Goal: Book appointment/travel/reservation

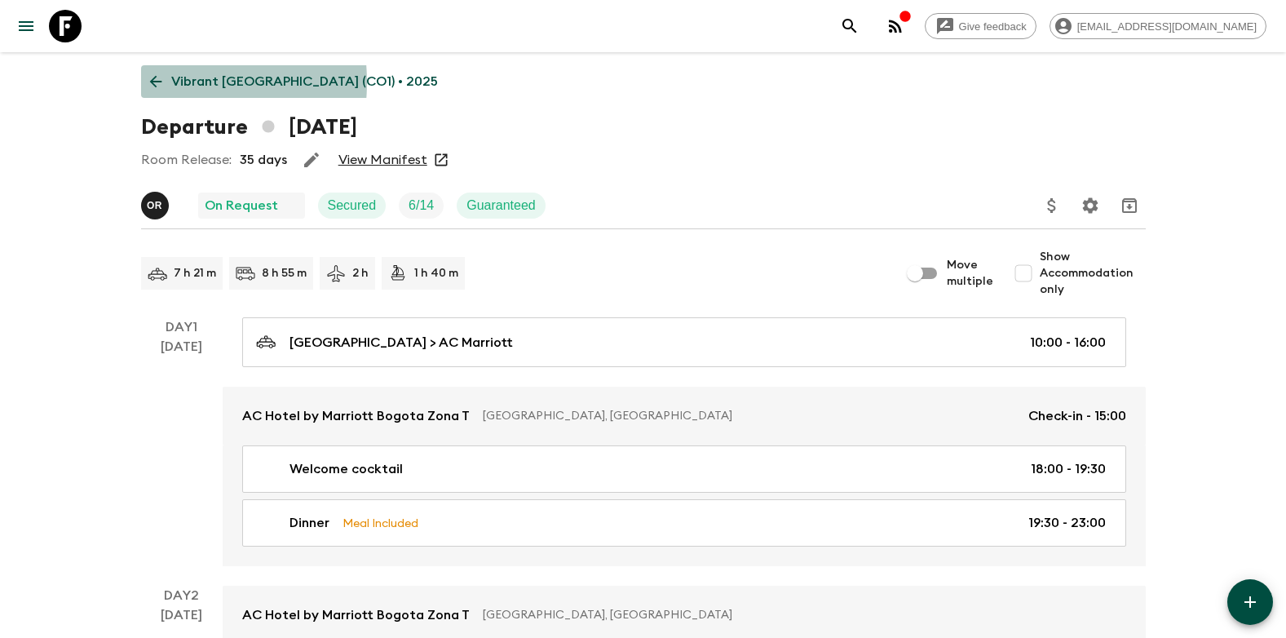
click at [157, 82] on icon at bounding box center [156, 82] width 18 height 18
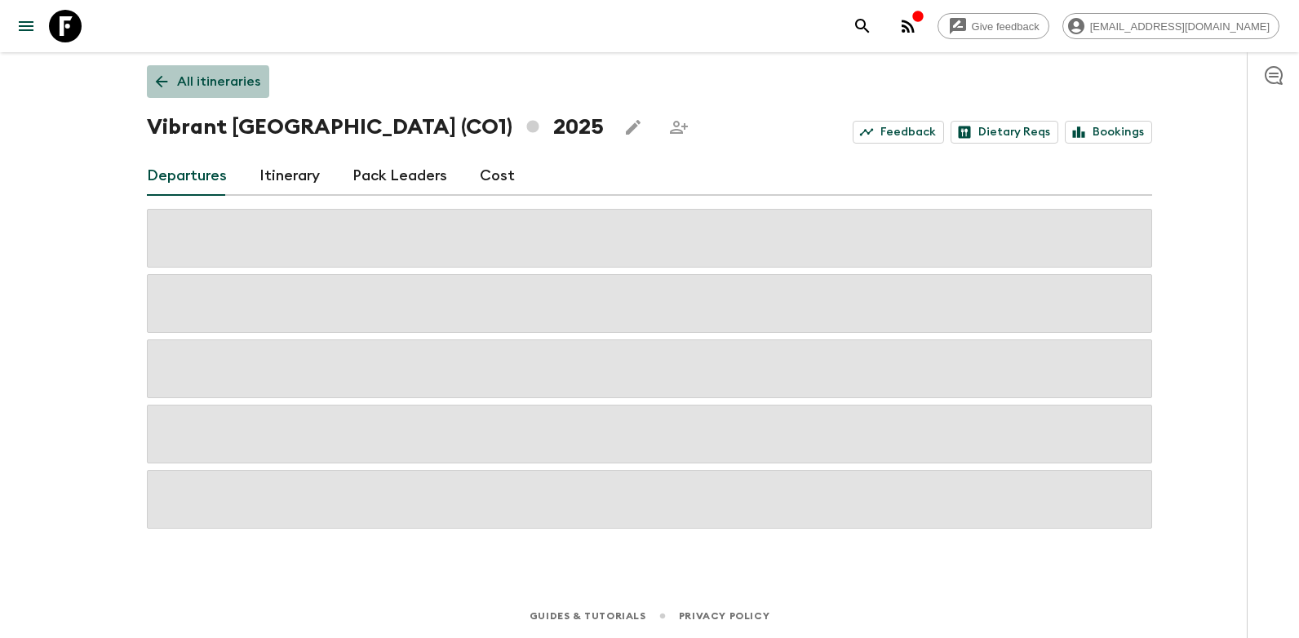
click at [157, 83] on icon at bounding box center [162, 82] width 12 height 12
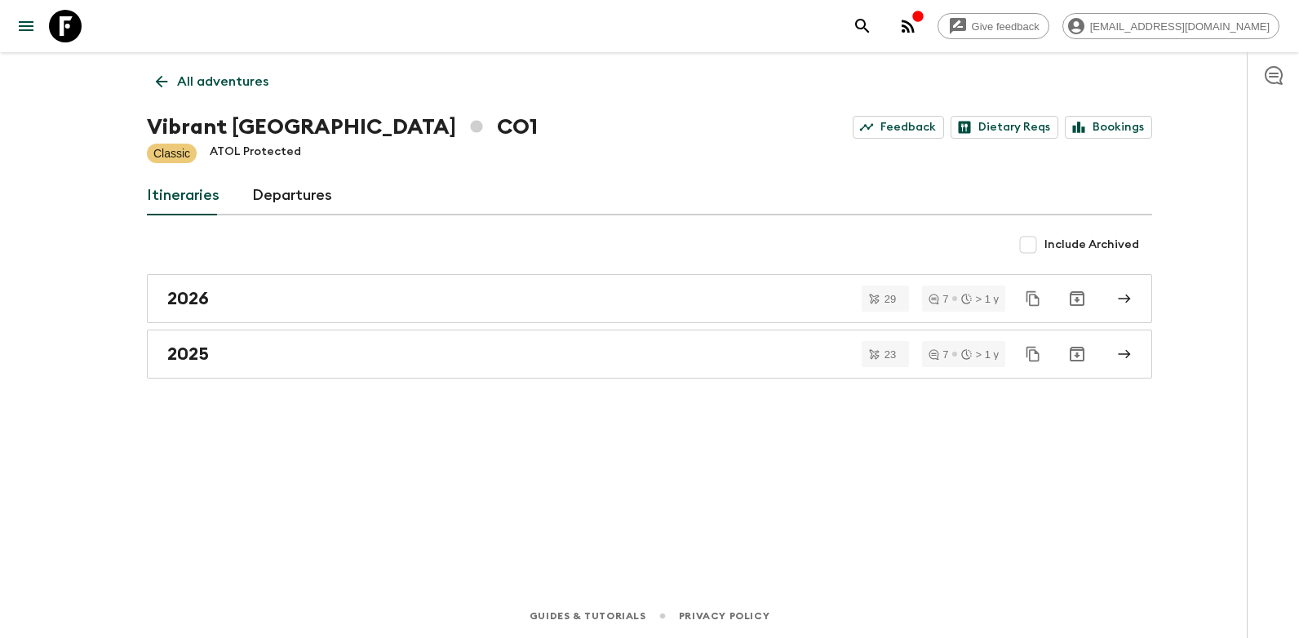
click at [164, 83] on icon at bounding box center [162, 82] width 18 height 18
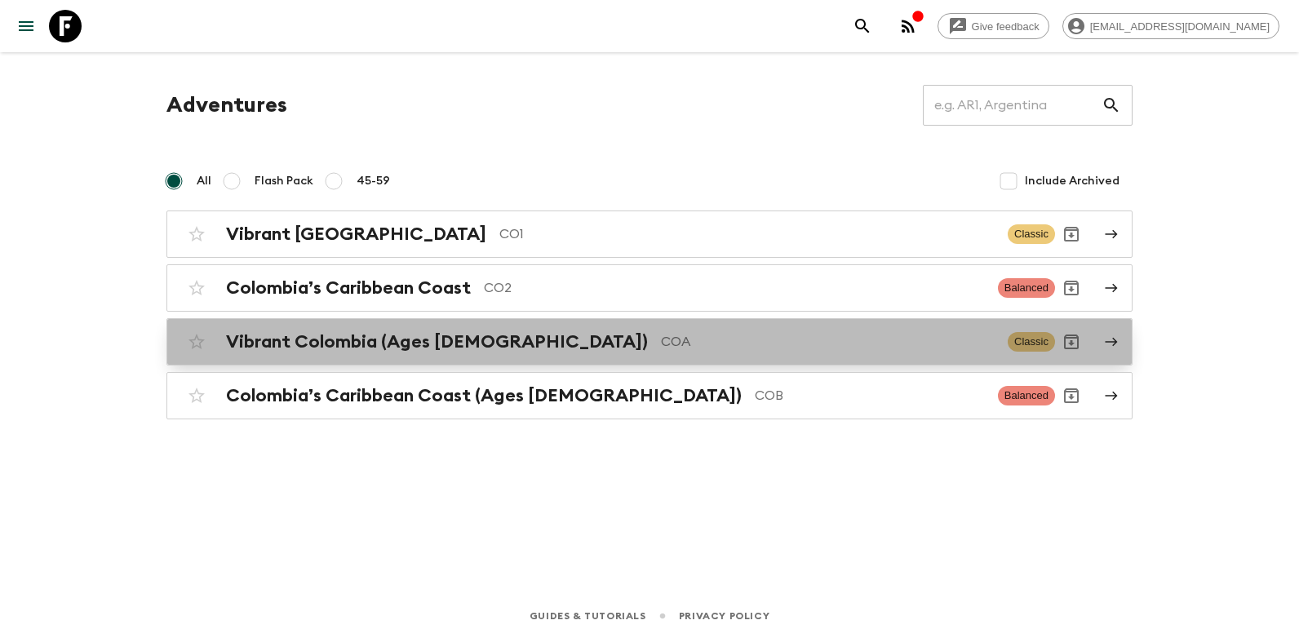
click at [416, 354] on div "Vibrant Colombia (Ages [DEMOGRAPHIC_DATA]) COA Classic" at bounding box center [617, 341] width 874 height 33
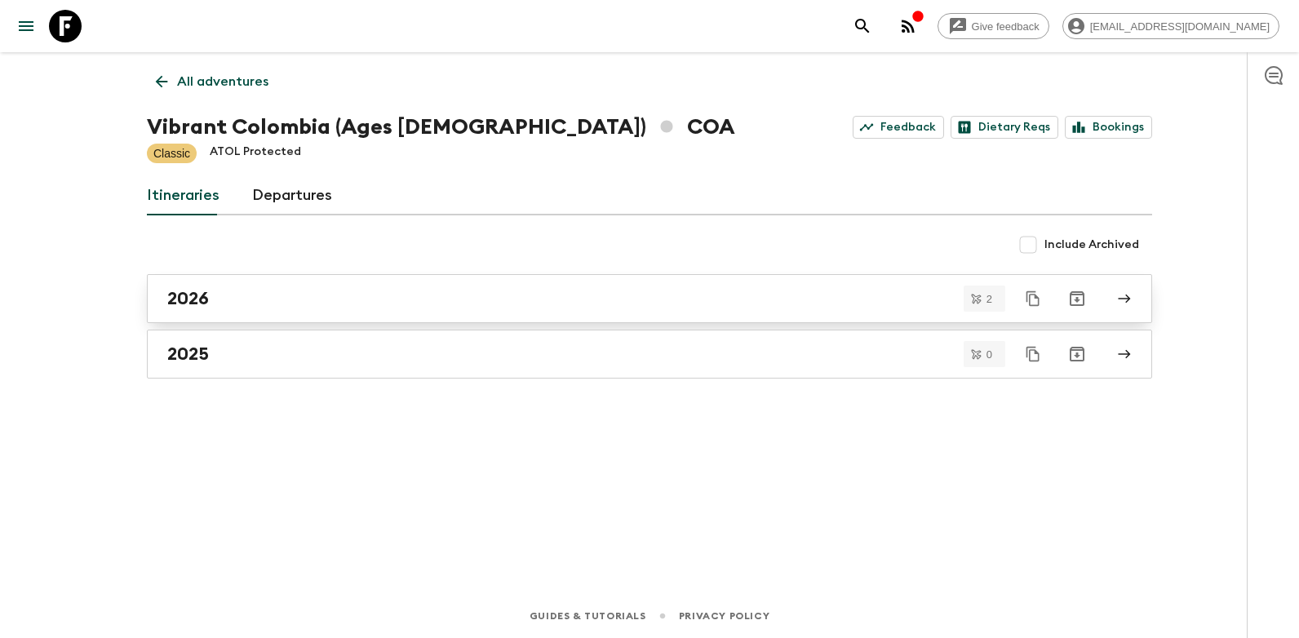
click at [219, 290] on div "2026" at bounding box center [633, 298] width 933 height 21
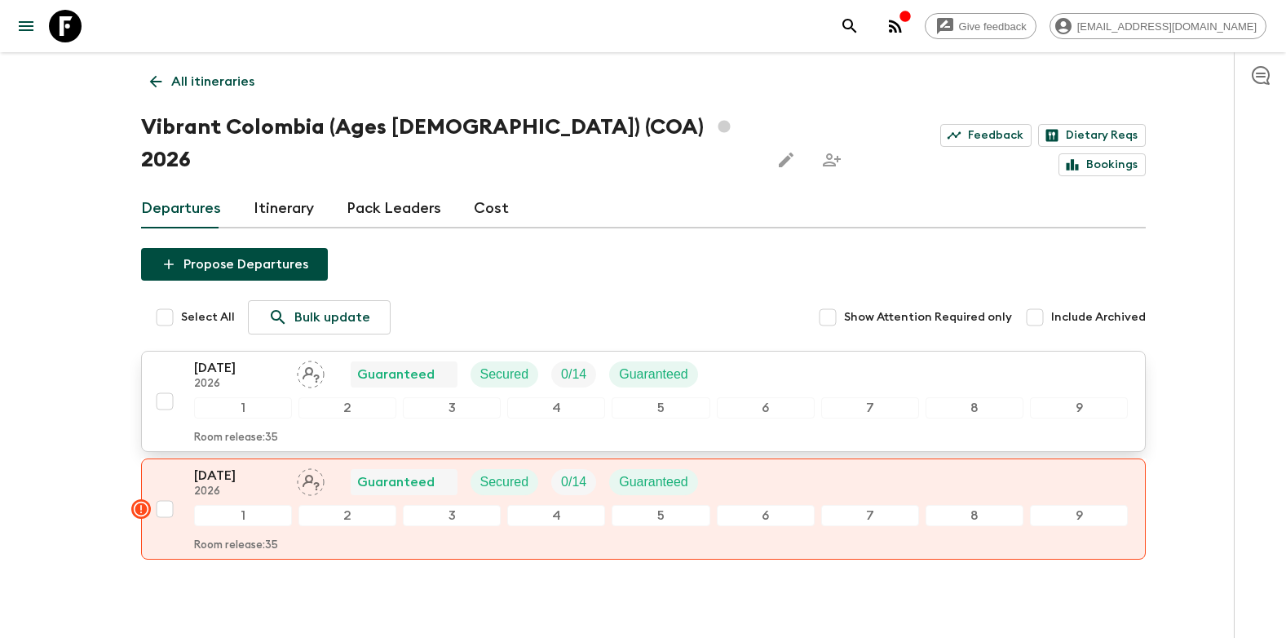
click at [242, 378] on p "2026" at bounding box center [239, 384] width 90 height 13
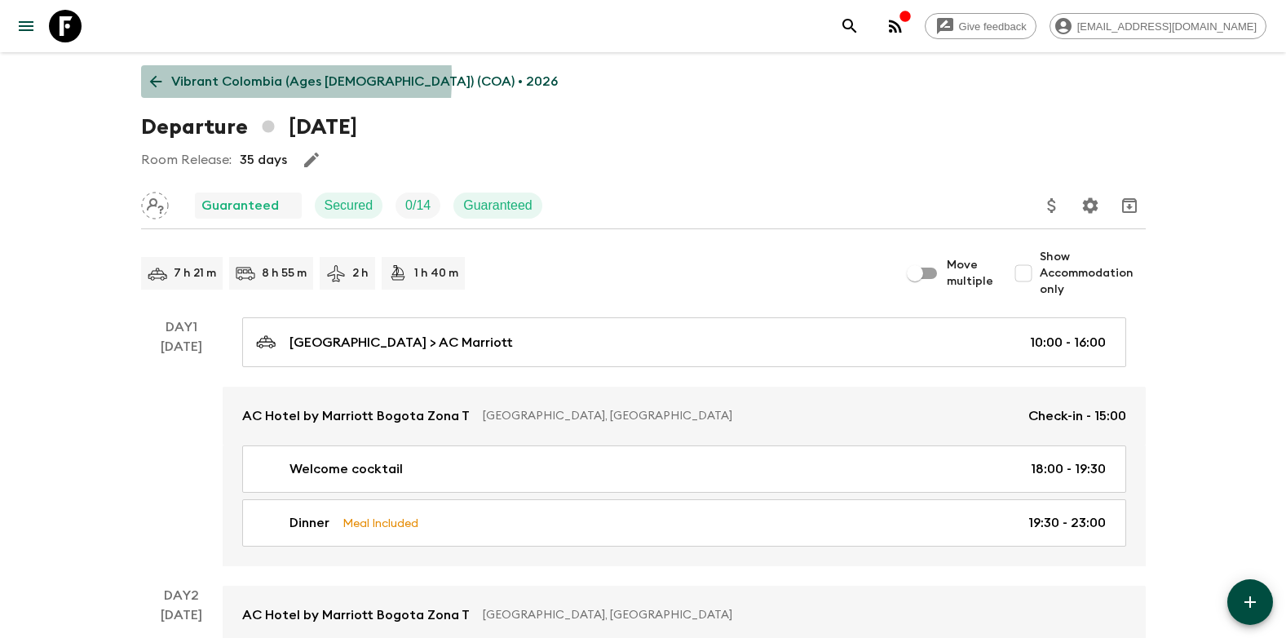
click at [153, 77] on icon at bounding box center [156, 82] width 18 height 18
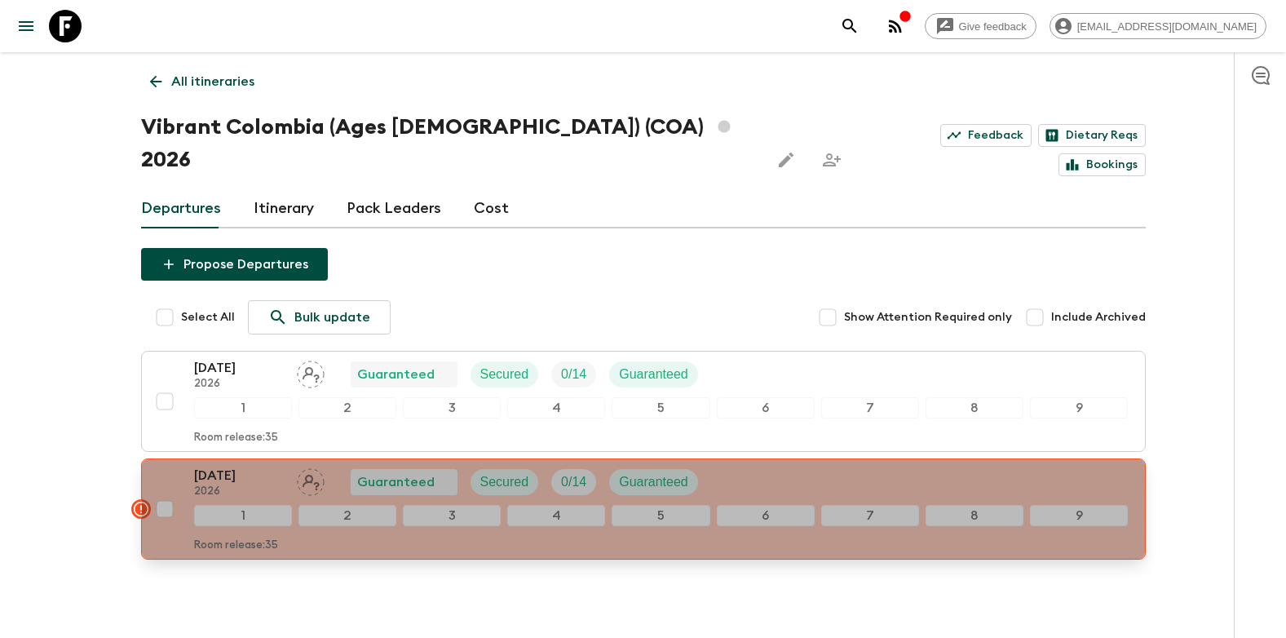
click at [222, 466] on p "[DATE]" at bounding box center [239, 476] width 90 height 20
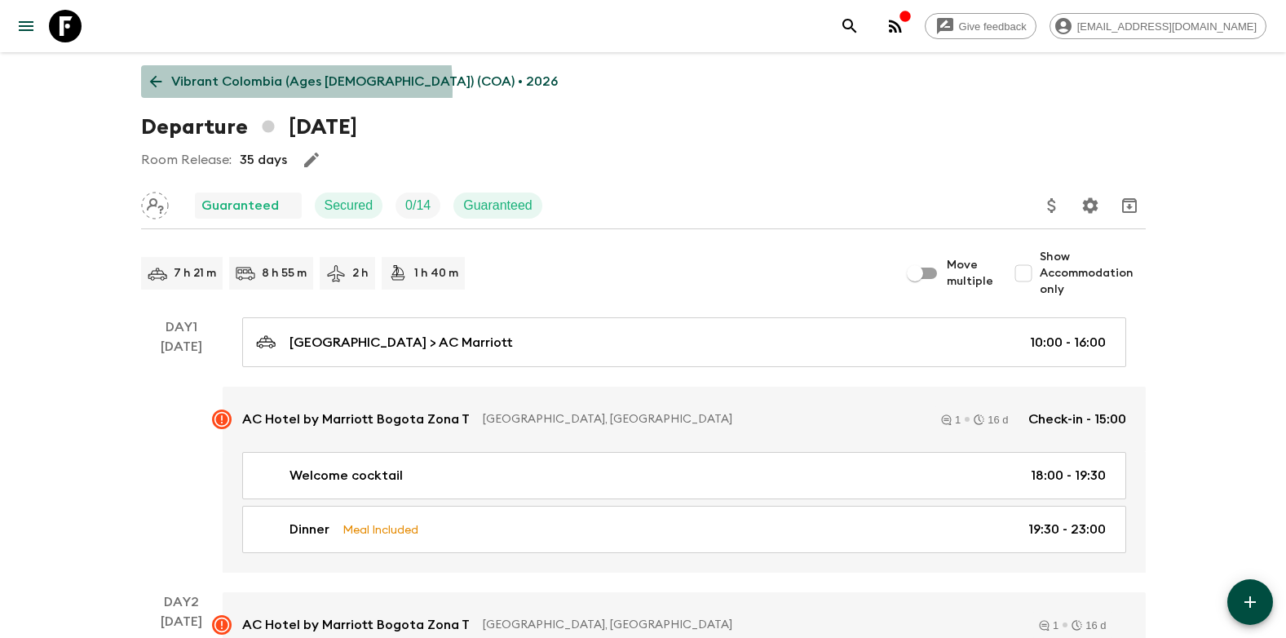
click at [153, 90] on icon at bounding box center [156, 82] width 18 height 18
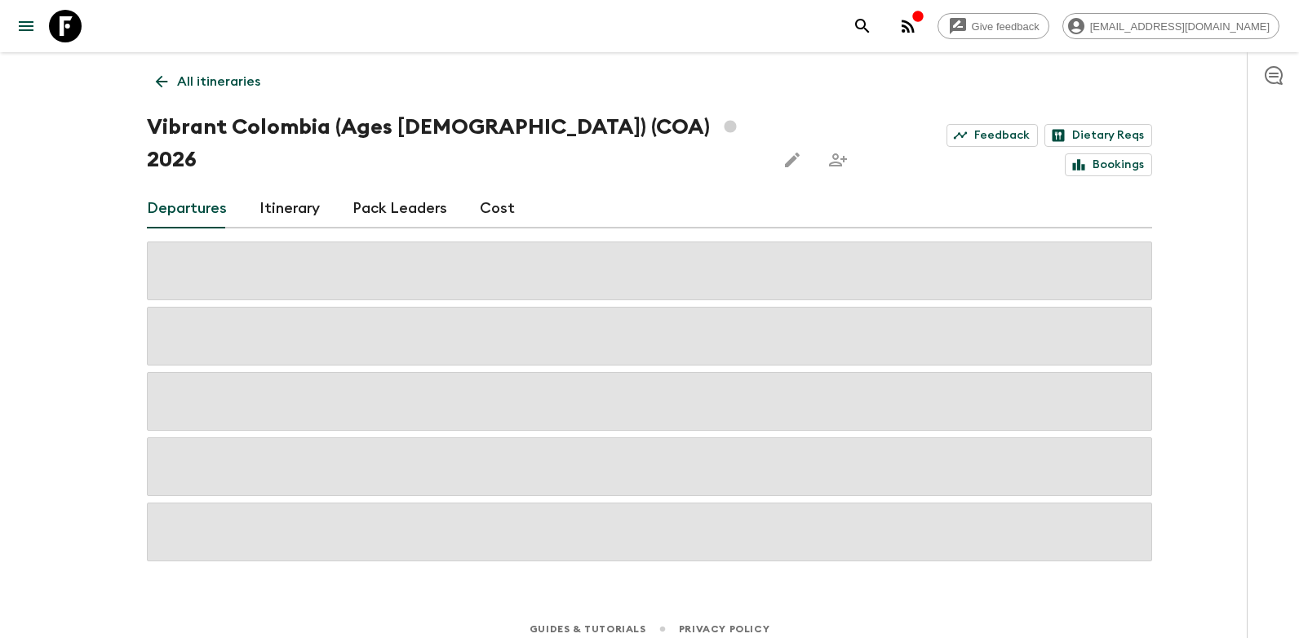
click at [163, 89] on icon at bounding box center [162, 82] width 18 height 18
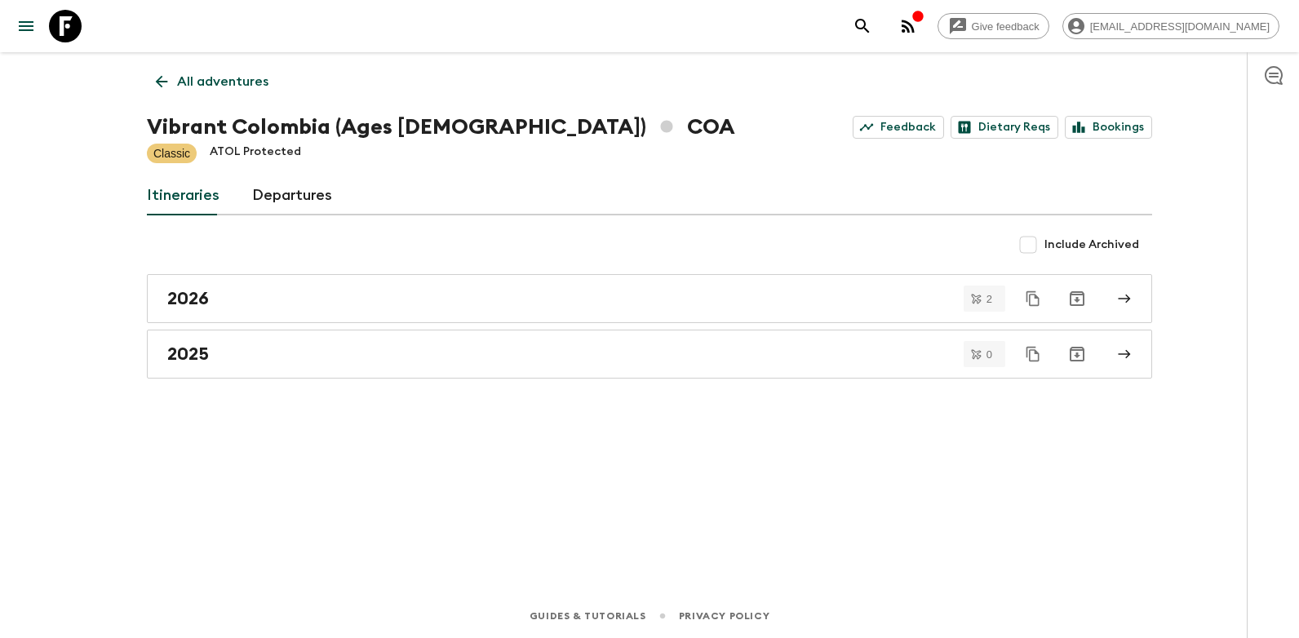
click at [162, 78] on icon at bounding box center [162, 82] width 18 height 18
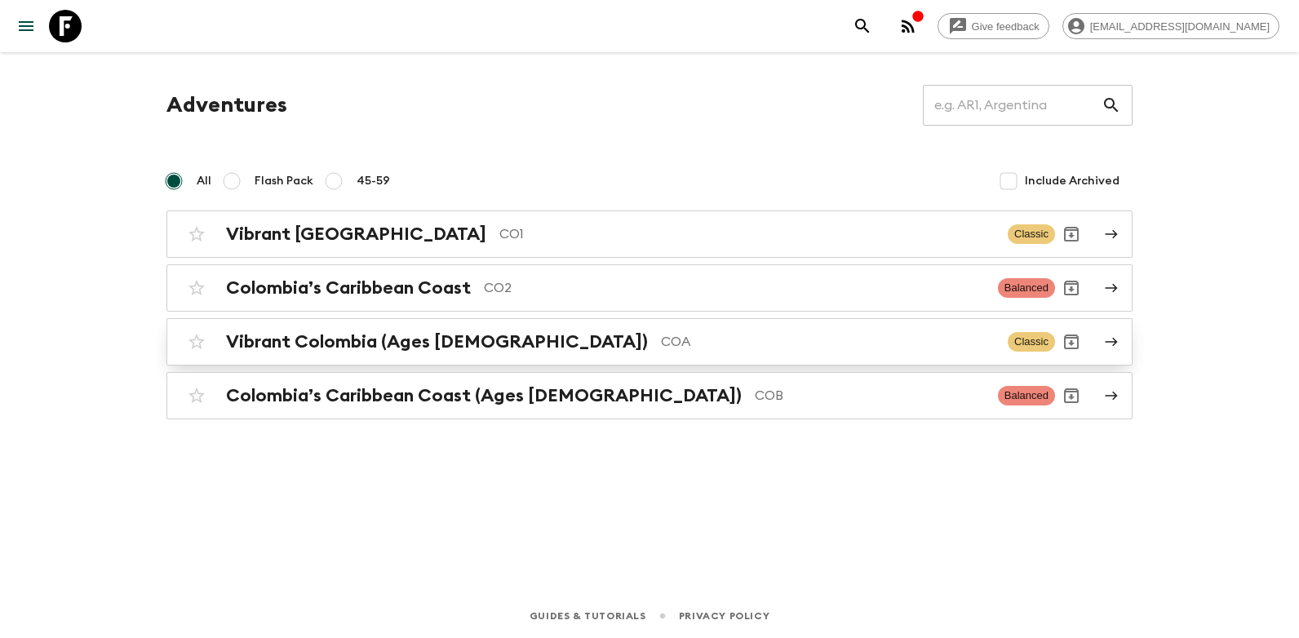
click at [330, 347] on h2 "Vibrant Colombia (Ages [DEMOGRAPHIC_DATA])" at bounding box center [437, 341] width 422 height 21
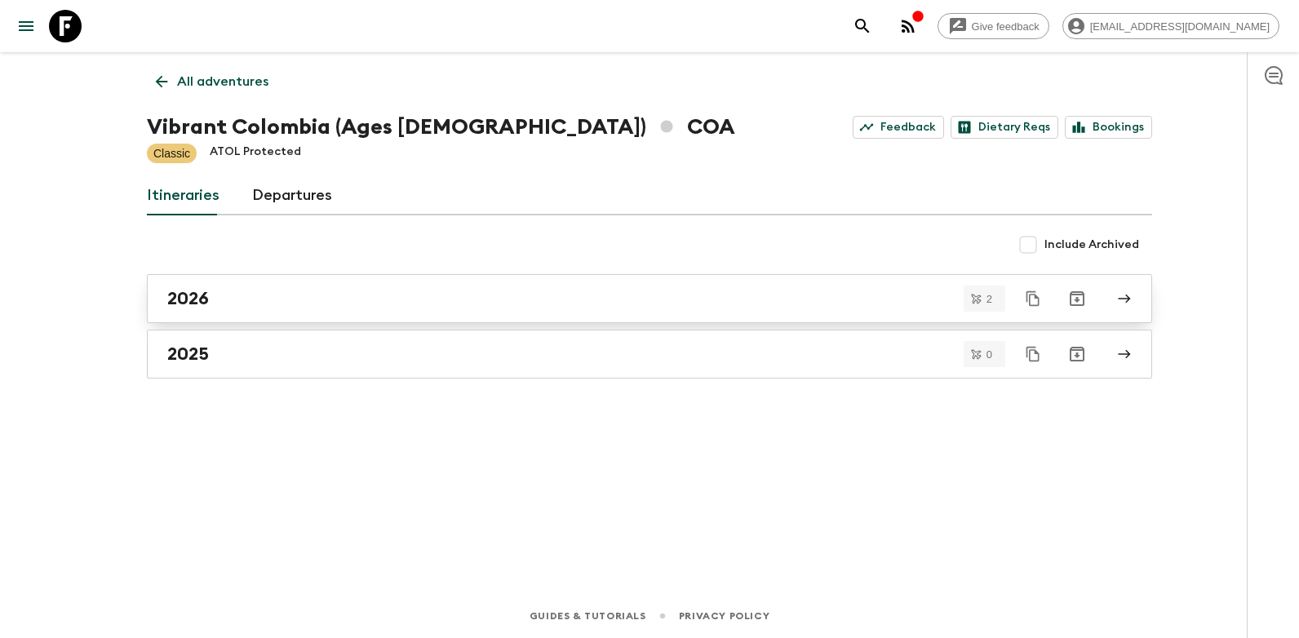
click at [230, 307] on div "2026" at bounding box center [633, 298] width 933 height 21
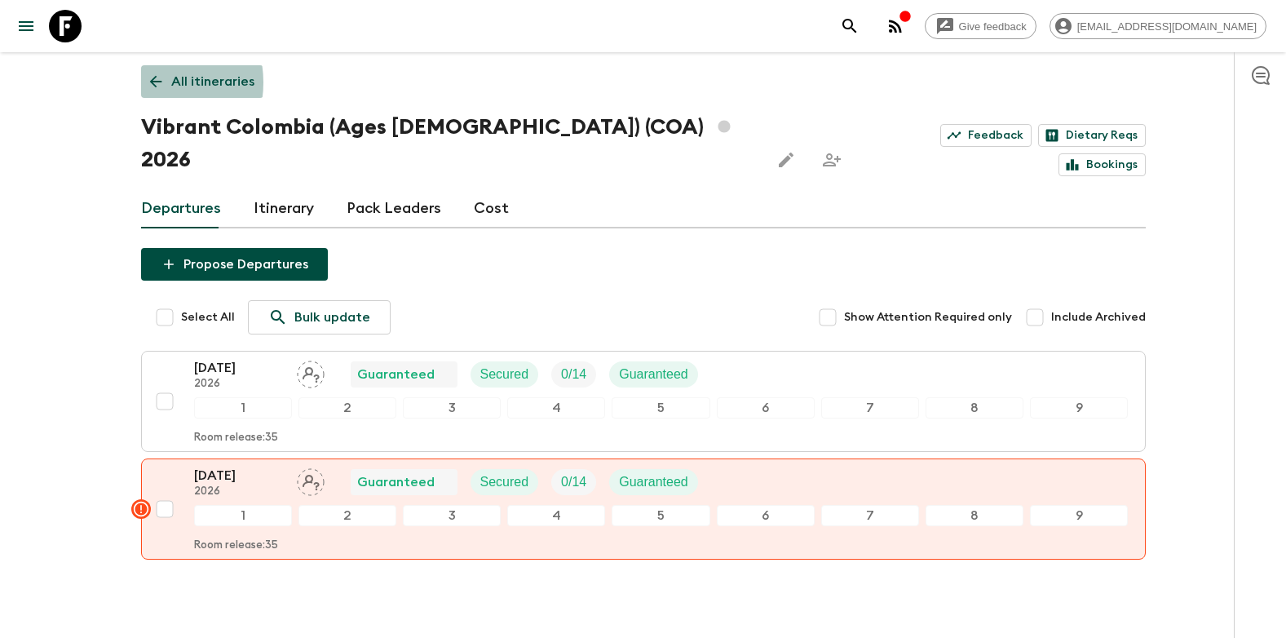
click at [151, 82] on icon at bounding box center [155, 82] width 12 height 12
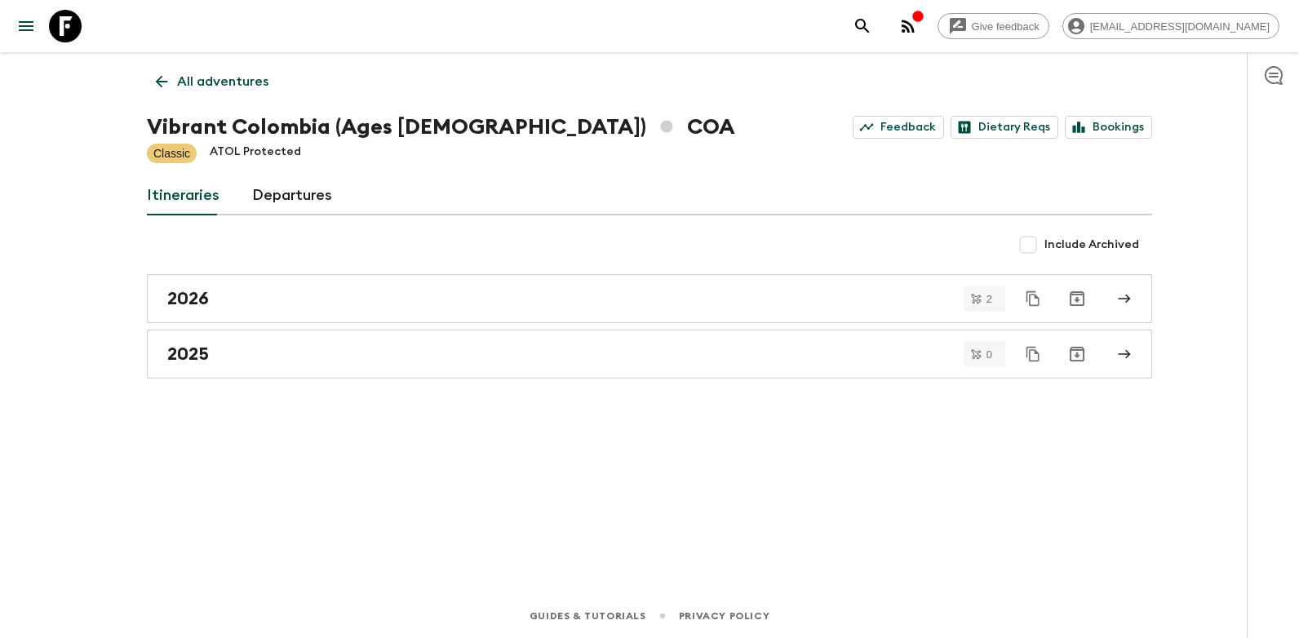
click at [151, 82] on link "All adventures" at bounding box center [212, 81] width 131 height 33
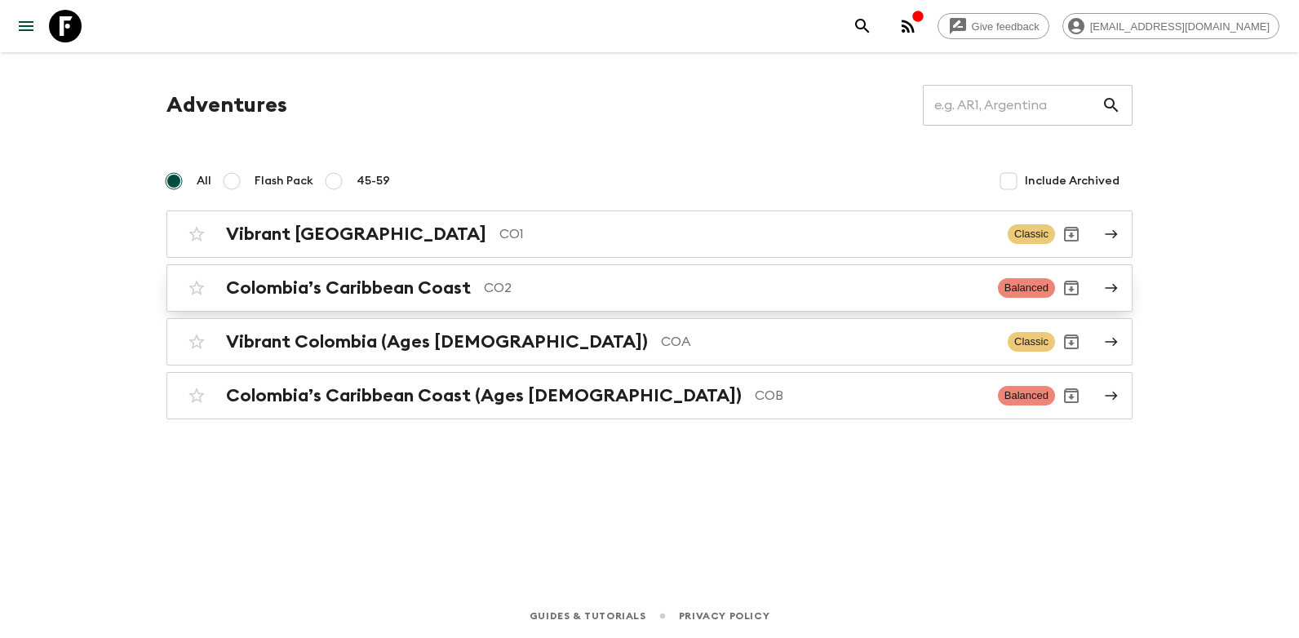
click at [407, 290] on h2 "Colombia’s Caribbean Coast" at bounding box center [348, 287] width 245 height 21
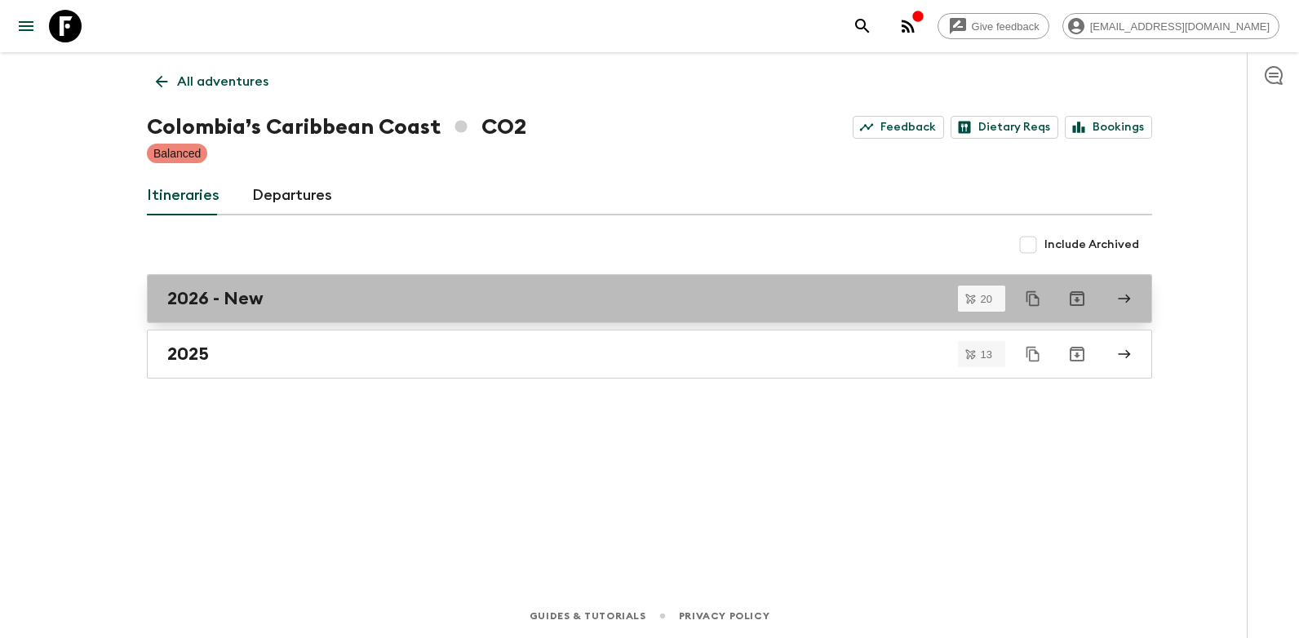
click at [248, 294] on h2 "2026 - New" at bounding box center [215, 298] width 96 height 21
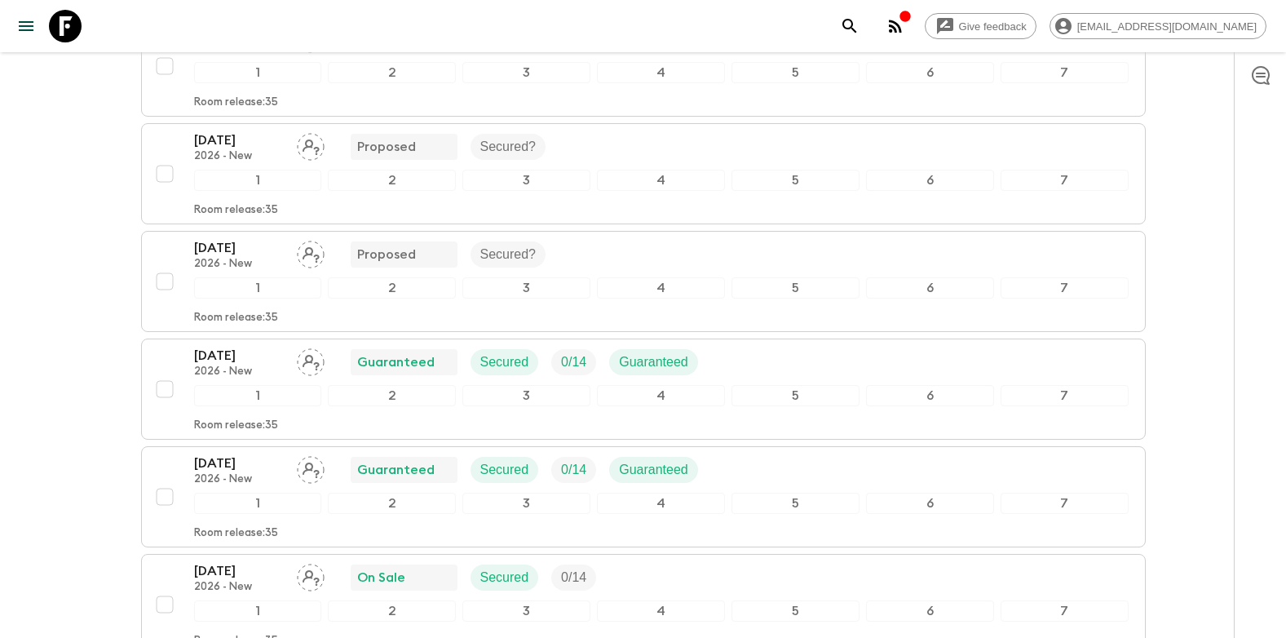
scroll to position [489, 0]
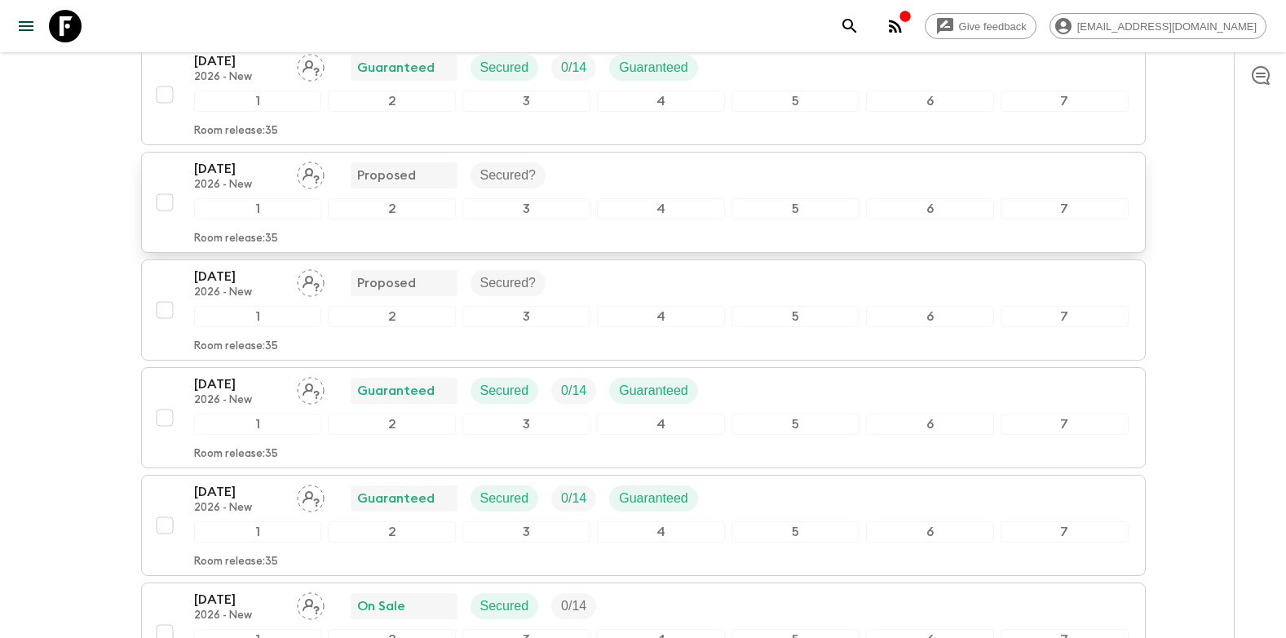
click at [219, 173] on p "[DATE]" at bounding box center [239, 169] width 90 height 20
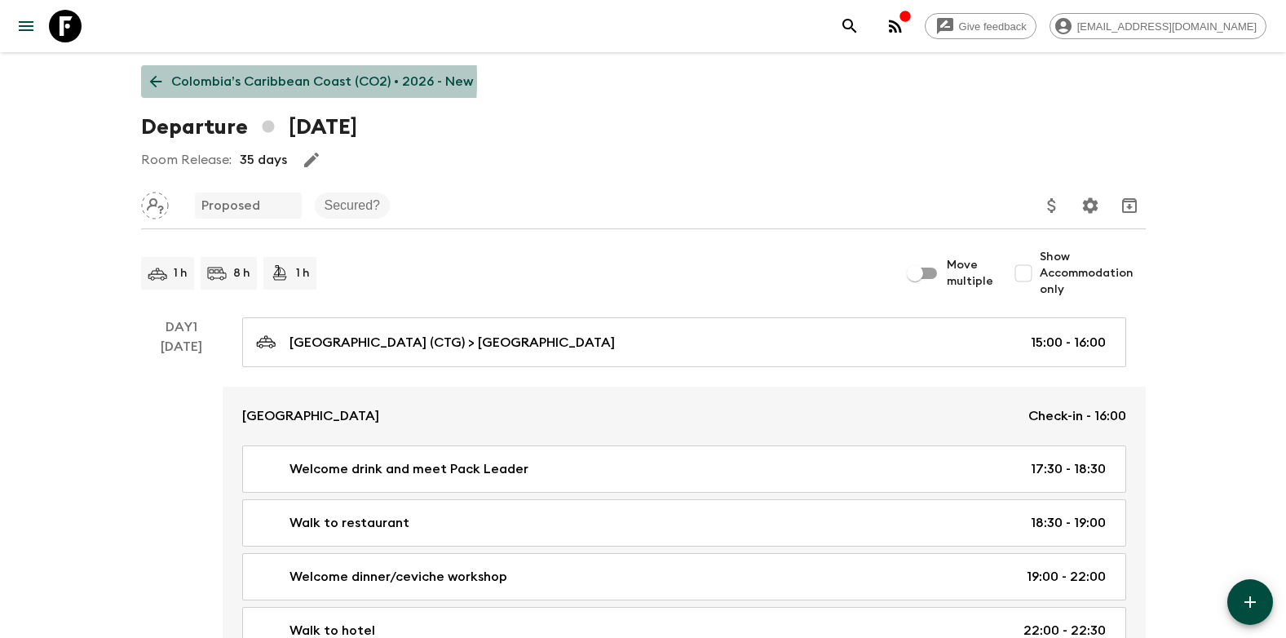
click at [154, 80] on icon at bounding box center [156, 82] width 18 height 18
